Goal: Find specific page/section

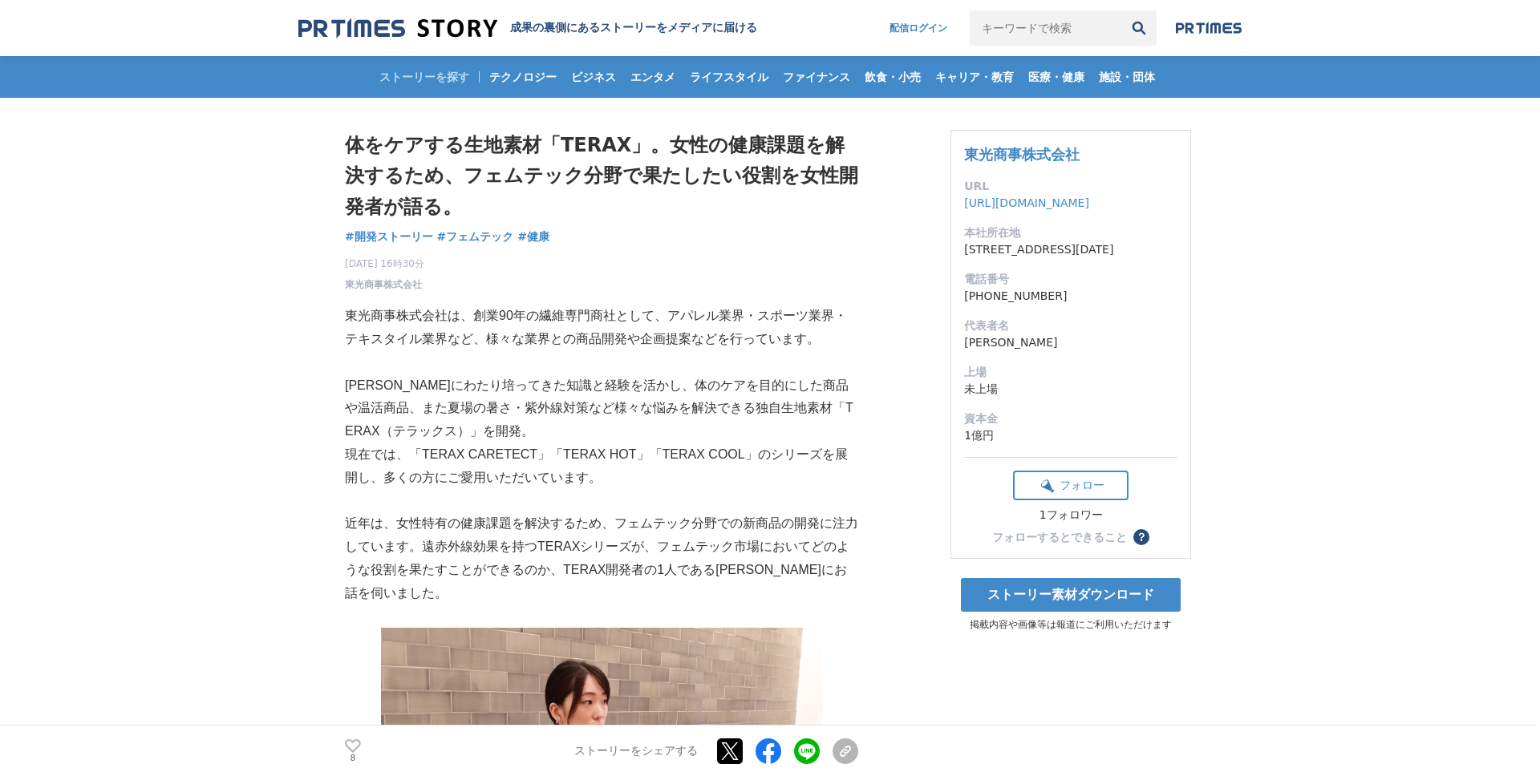
click at [1022, 21] on input "キーワードで検索" at bounding box center [1046, 27] width 152 height 35
type input "kay me"
click at [1121, 10] on button "検索" at bounding box center [1138, 27] width 35 height 35
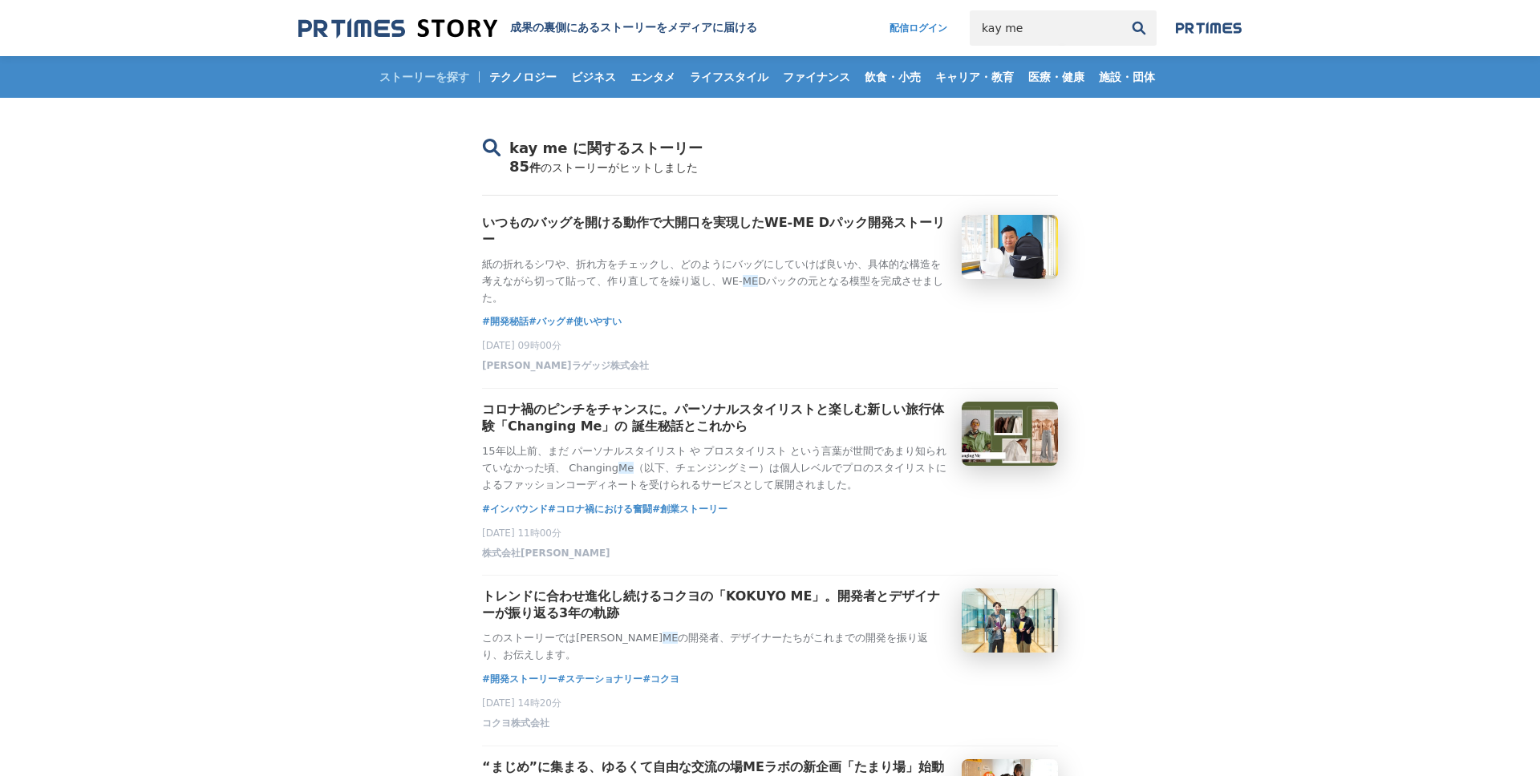
click at [334, 22] on img at bounding box center [397, 29] width 199 height 22
